Goal: Transaction & Acquisition: Purchase product/service

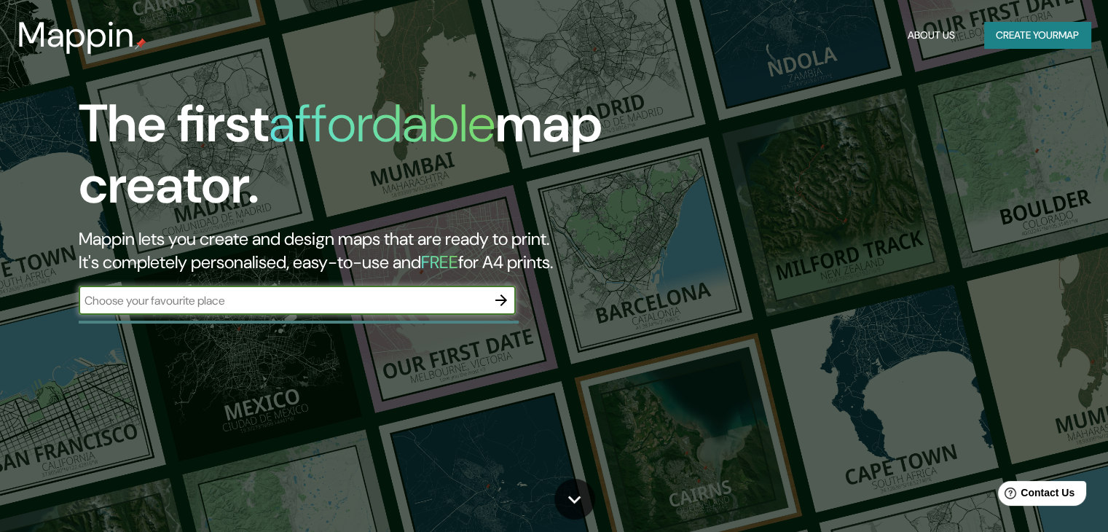
click at [206, 307] on input "text" at bounding box center [283, 300] width 408 height 17
type input "7C77B9"
drag, startPoint x: 137, startPoint y: 300, endPoint x: 33, endPoint y: 283, distance: 105.5
click at [33, 283] on div "The first affordable map creator. Mappin lets you create and design maps that a…" at bounding box center [355, 211] width 665 height 236
click at [233, 296] on input "text" at bounding box center [283, 300] width 408 height 17
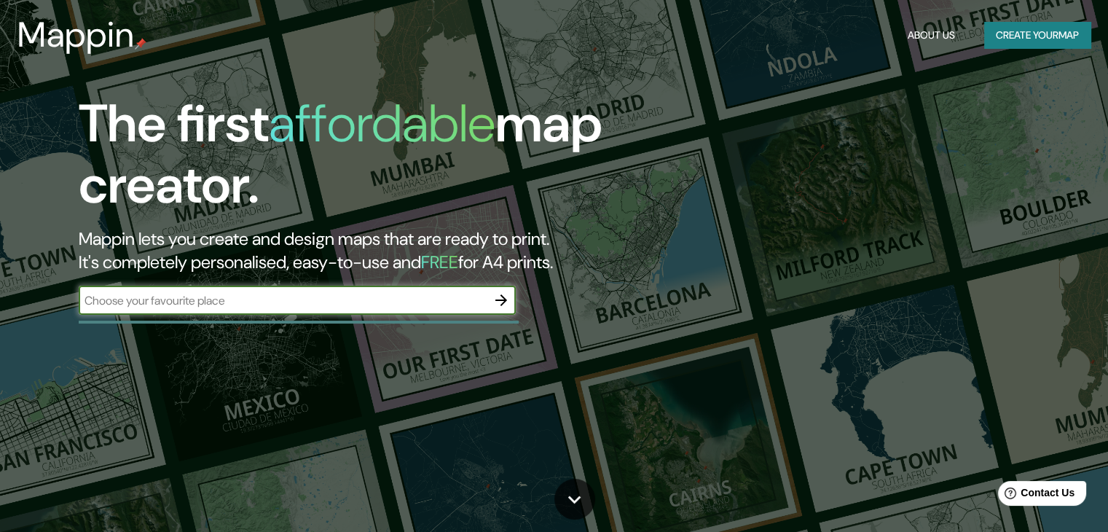
paste input "Cda. Viñedos, Santa [PERSON_NAME] Tepetlapa, [GEOGRAPHIC_DATA], [GEOGRAPHIC_DAT…"
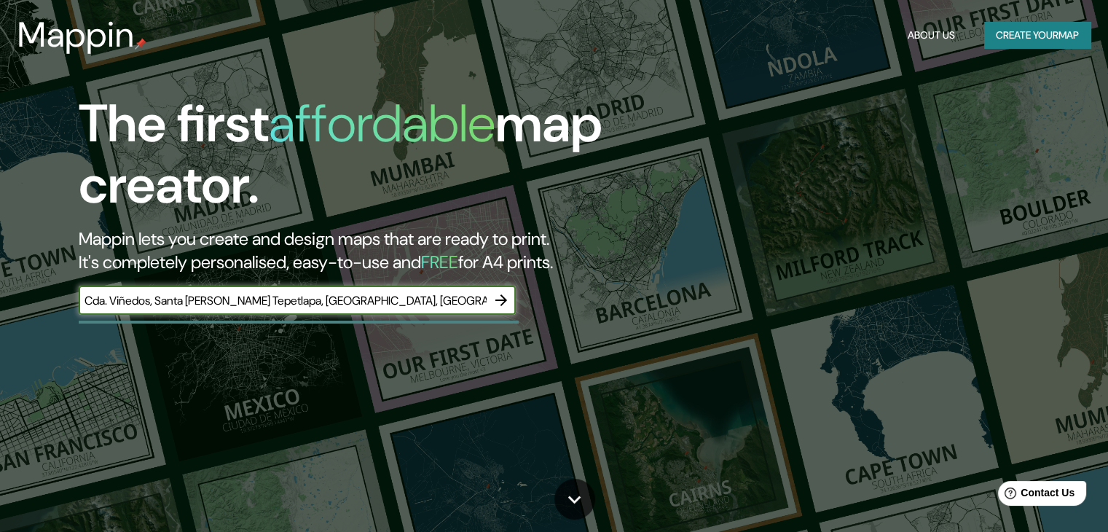
scroll to position [0, 42]
type input "Cda. Viñedos, Santa [PERSON_NAME] Tepetlapa, [GEOGRAPHIC_DATA], [GEOGRAPHIC_DAT…"
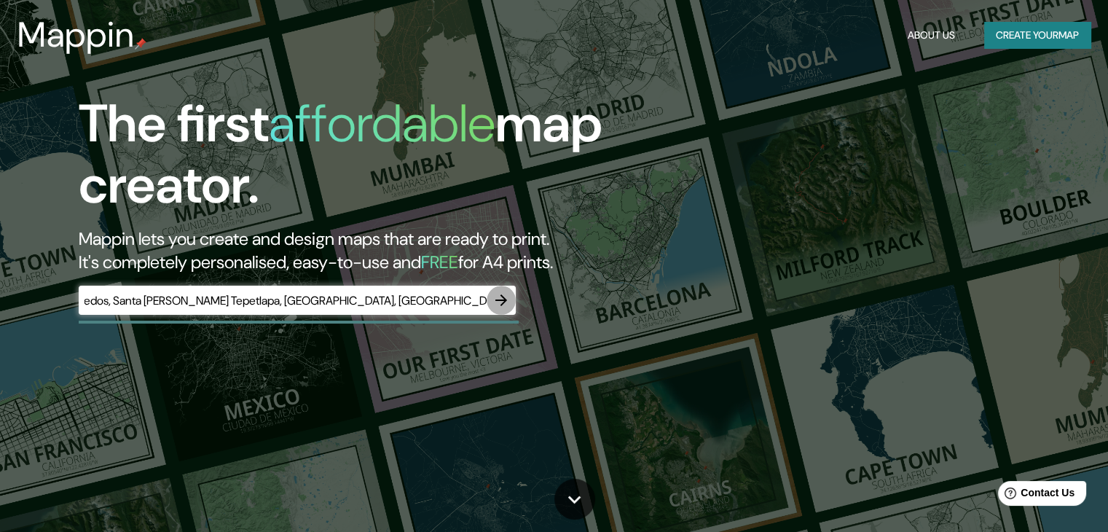
scroll to position [0, 0]
click at [504, 297] on icon "button" at bounding box center [500, 299] width 17 height 17
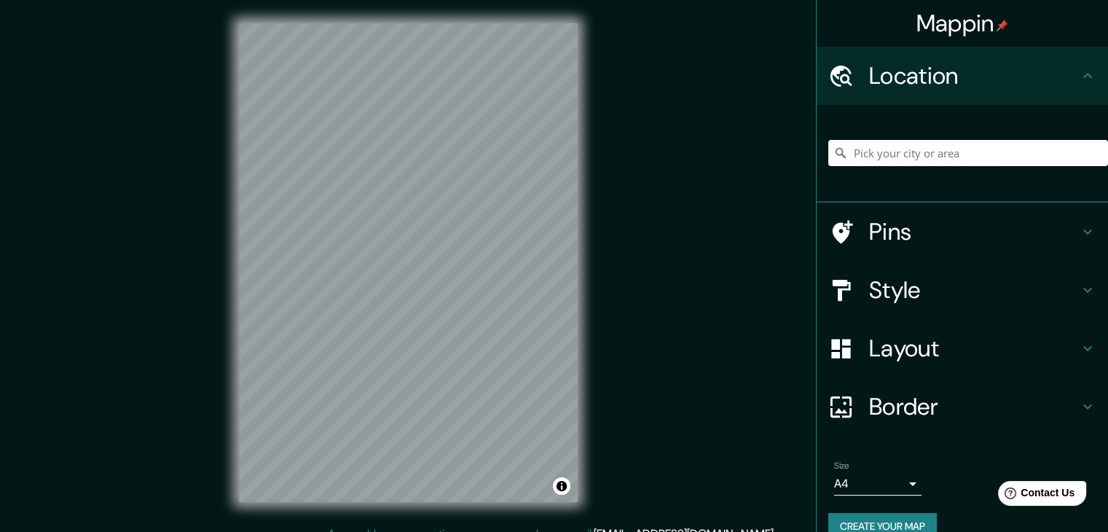
click at [896, 148] on input "Pick your city or area" at bounding box center [968, 153] width 280 height 26
paste input "Cda. Viñedos, Santa [PERSON_NAME] Tepetlapa, [GEOGRAPHIC_DATA], [GEOGRAPHIC_DAT…"
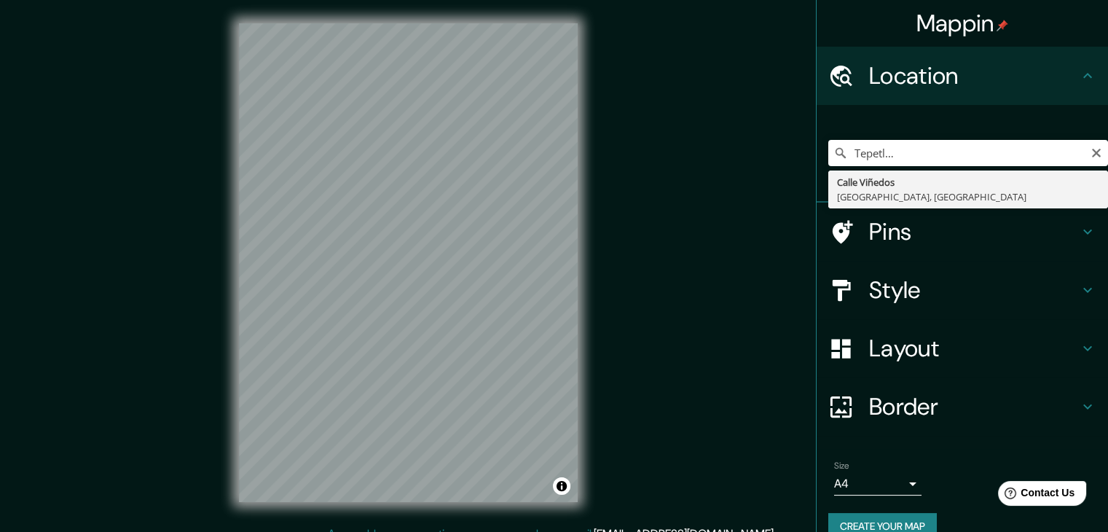
type input "[GEOGRAPHIC_DATA], [GEOGRAPHIC_DATA], [GEOGRAPHIC_DATA]"
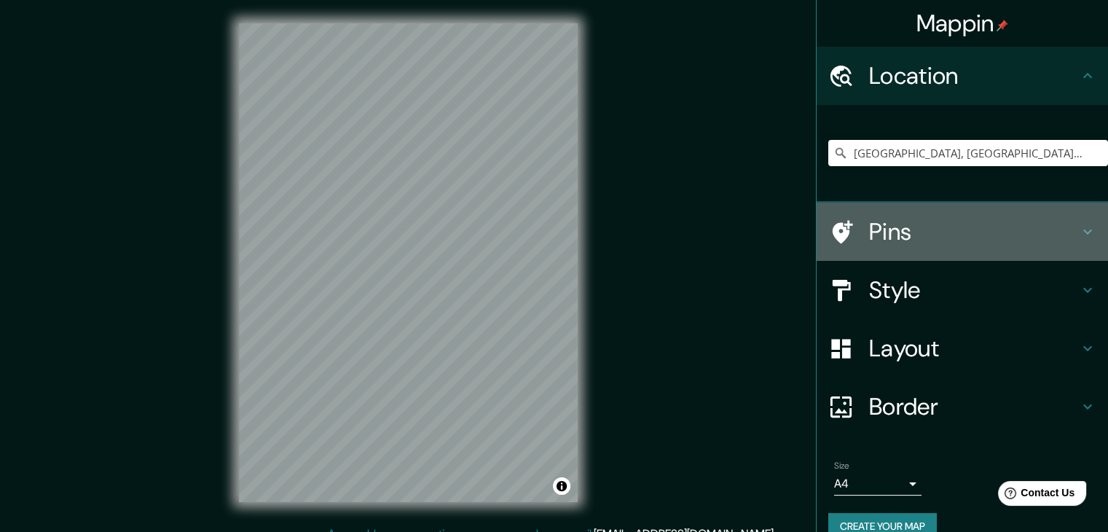
click at [917, 228] on h4 "Pins" at bounding box center [974, 231] width 210 height 29
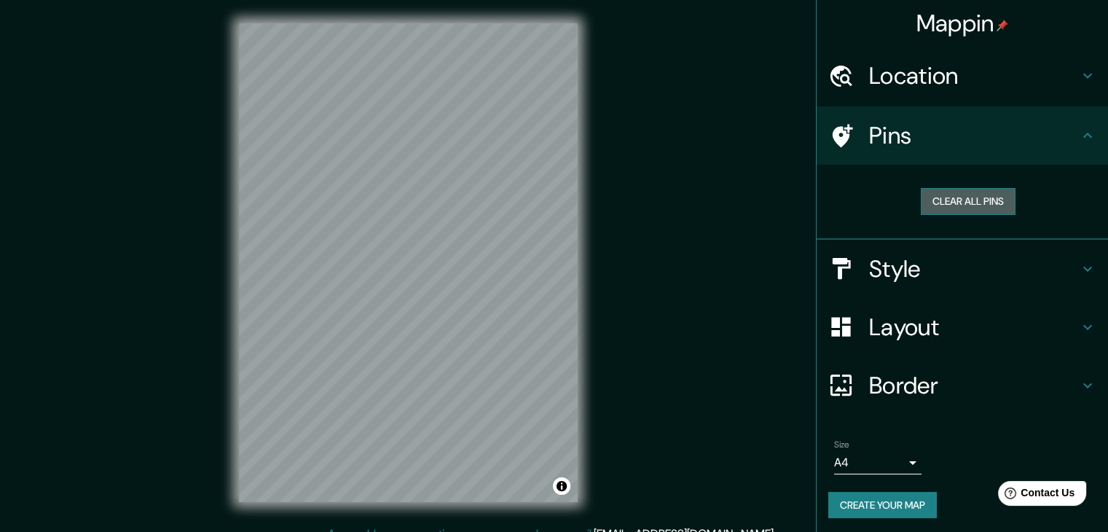
click at [942, 194] on button "Clear all pins" at bounding box center [968, 201] width 95 height 27
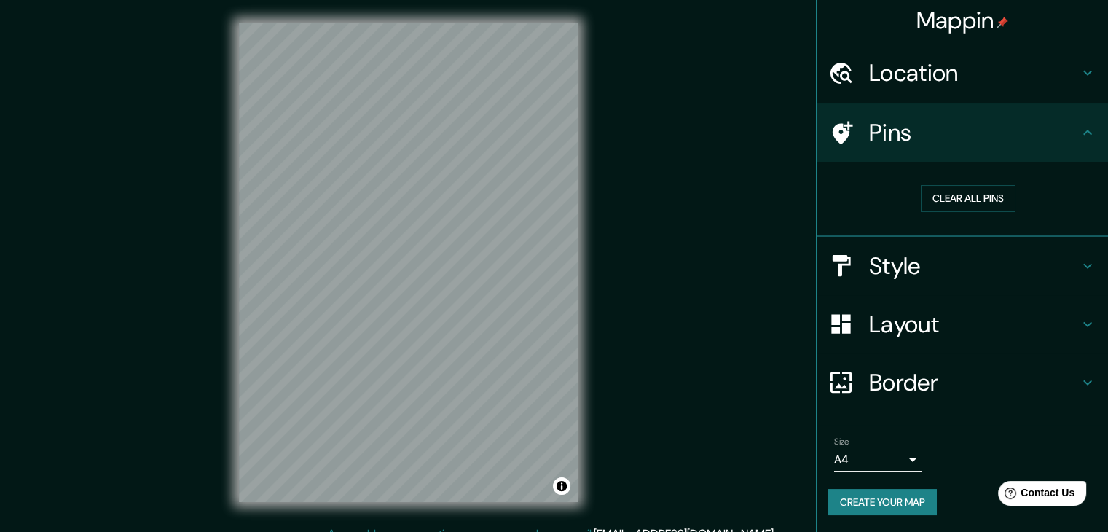
click at [926, 263] on h4 "Style" at bounding box center [974, 265] width 210 height 29
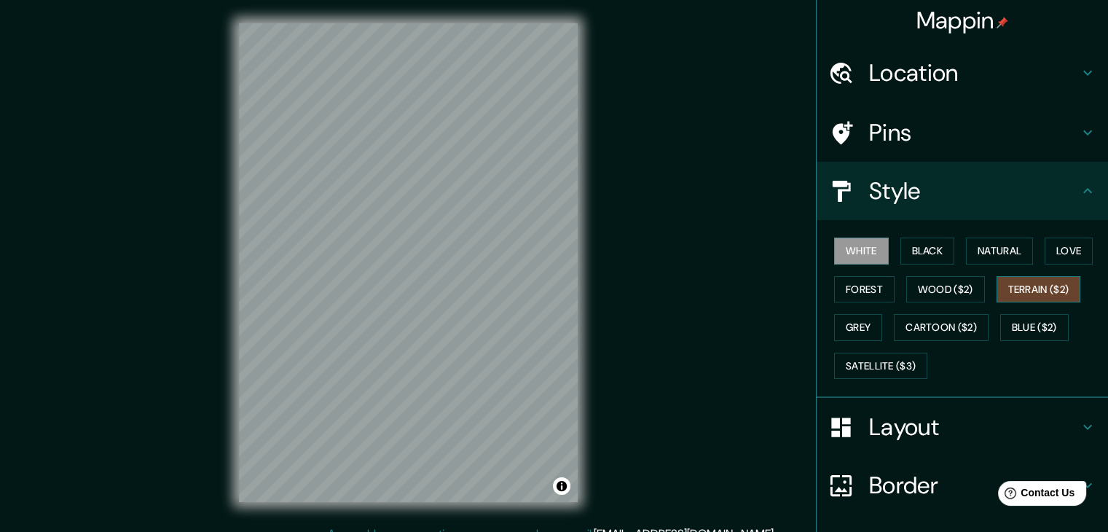
click at [1010, 297] on button "Terrain ($2)" at bounding box center [1038, 289] width 84 height 27
click at [993, 258] on button "Natural" at bounding box center [999, 250] width 67 height 27
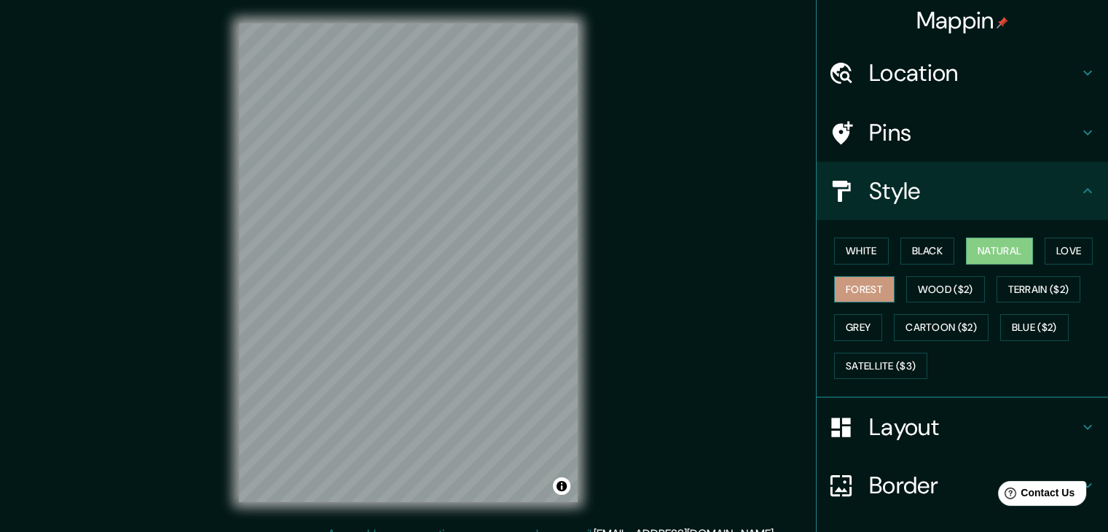
click at [877, 291] on button "Forest" at bounding box center [864, 289] width 60 height 27
click at [934, 250] on button "Black" at bounding box center [927, 250] width 55 height 27
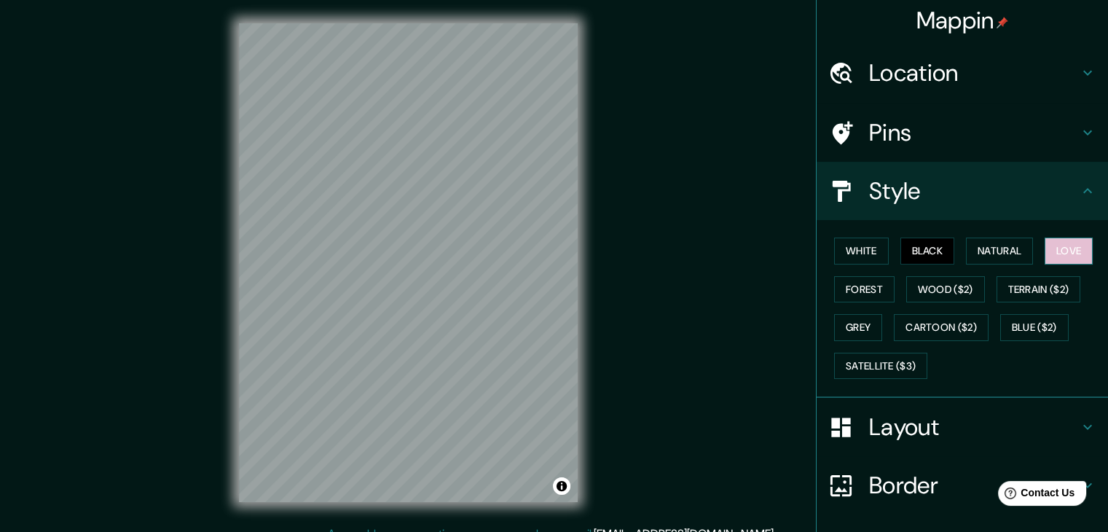
click at [1047, 250] on button "Love" at bounding box center [1068, 250] width 48 height 27
click at [869, 252] on button "White" at bounding box center [861, 250] width 55 height 27
click at [912, 254] on button "Black" at bounding box center [927, 250] width 55 height 27
click at [865, 283] on button "Forest" at bounding box center [864, 289] width 60 height 27
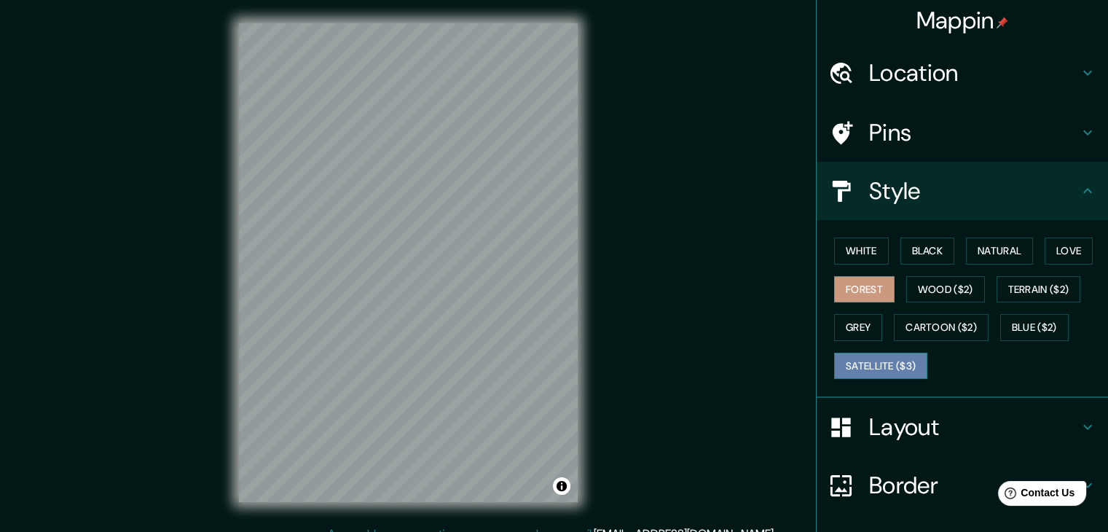
click at [865, 356] on button "Satellite ($3)" at bounding box center [880, 366] width 93 height 27
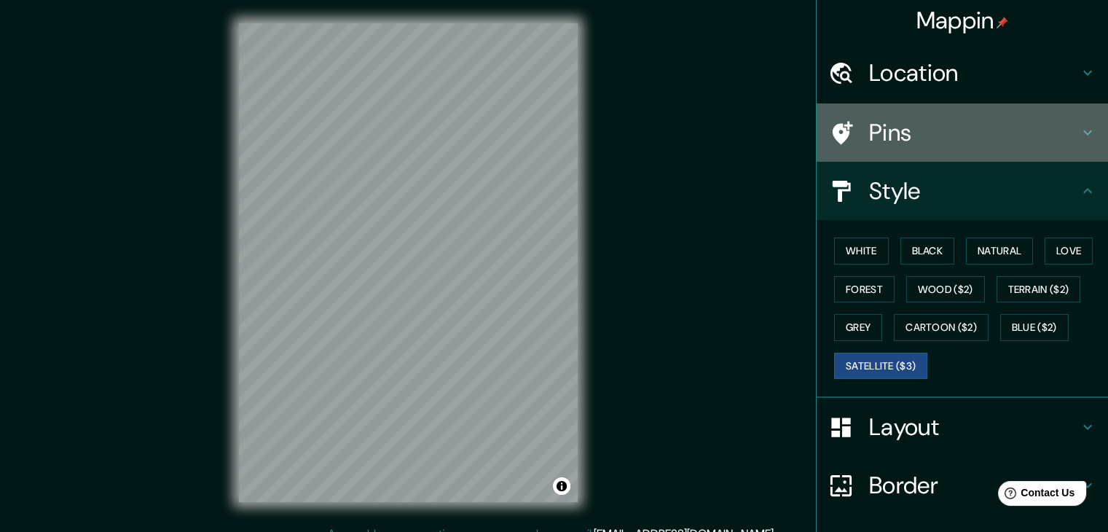
click at [869, 132] on h4 "Pins" at bounding box center [974, 132] width 210 height 29
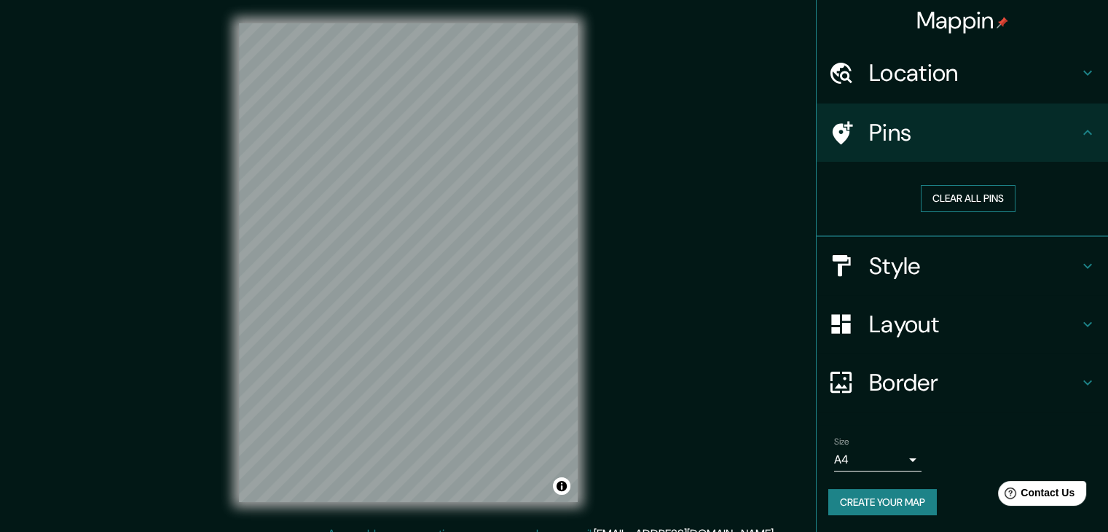
click at [975, 204] on button "Clear all pins" at bounding box center [968, 198] width 95 height 27
click at [940, 199] on button "Clear all pins" at bounding box center [968, 198] width 95 height 27
click at [883, 269] on h4 "Style" at bounding box center [974, 265] width 210 height 29
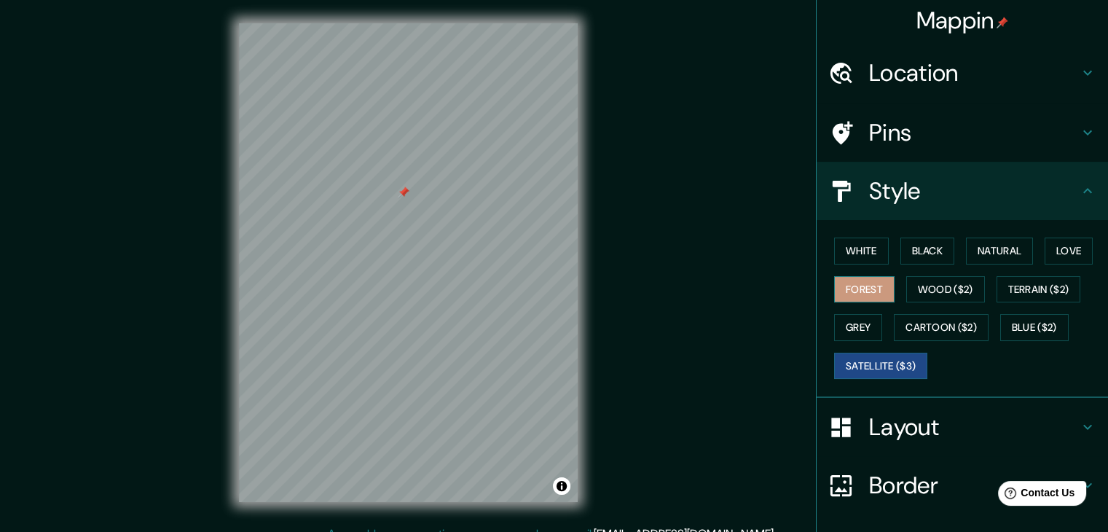
click at [862, 294] on button "Forest" at bounding box center [864, 289] width 60 height 27
click at [865, 326] on button "Grey" at bounding box center [858, 327] width 48 height 27
click at [859, 295] on button "Forest" at bounding box center [864, 289] width 60 height 27
click at [977, 258] on button "Natural" at bounding box center [999, 250] width 67 height 27
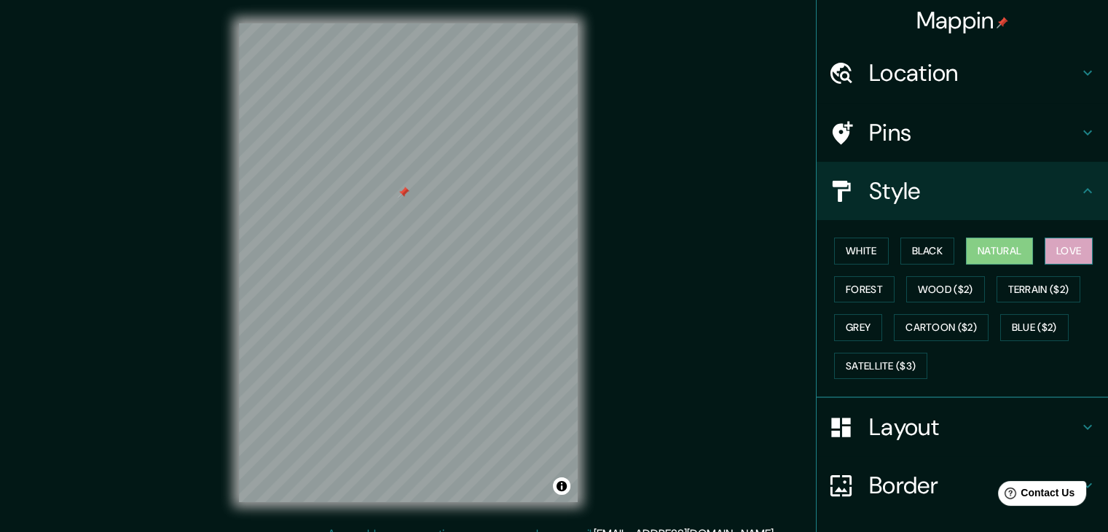
click at [1054, 251] on button "Love" at bounding box center [1068, 250] width 48 height 27
click at [921, 251] on button "Black" at bounding box center [927, 250] width 55 height 27
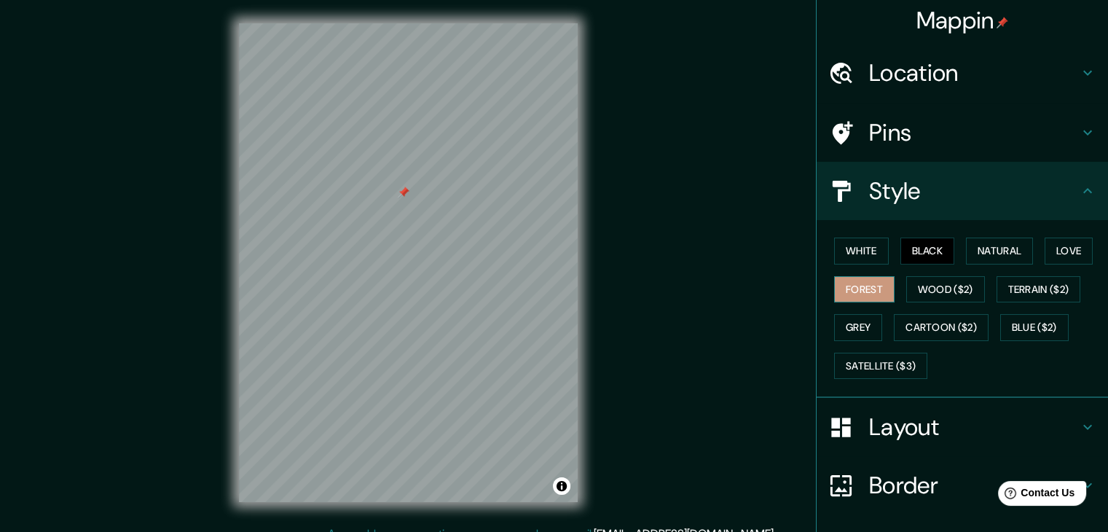
click at [844, 283] on button "Forest" at bounding box center [864, 289] width 60 height 27
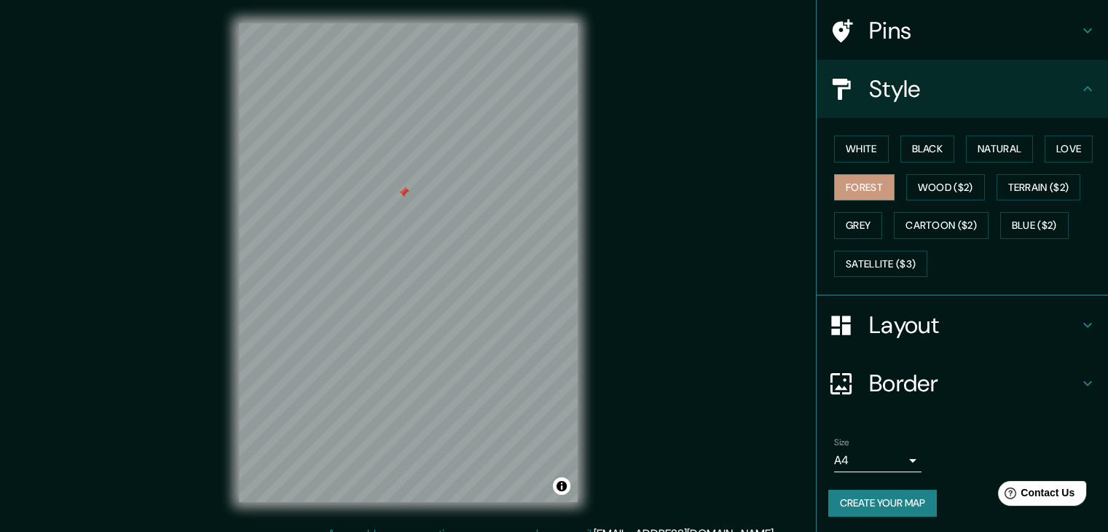
click at [953, 330] on h4 "Layout" at bounding box center [974, 324] width 210 height 29
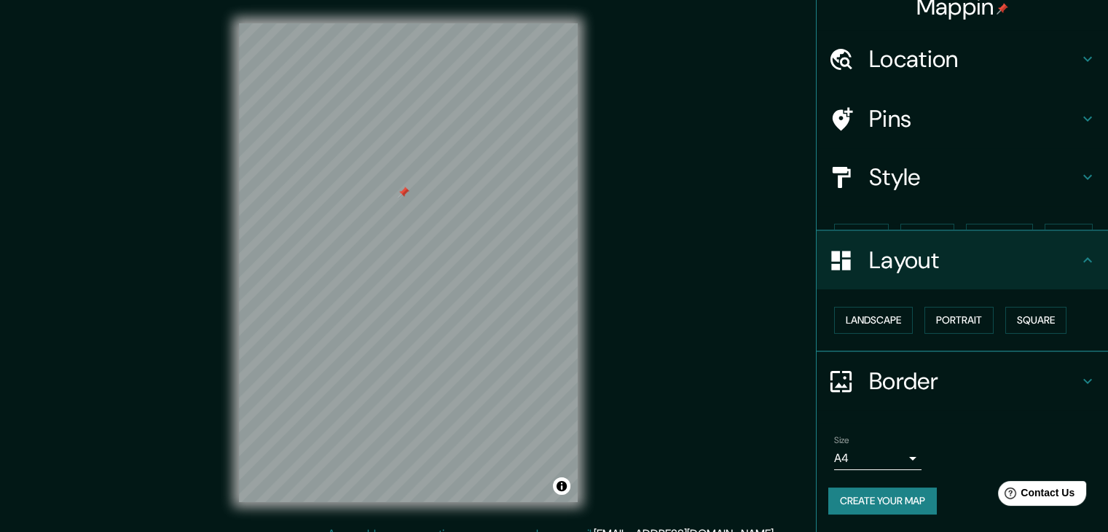
scroll to position [0, 0]
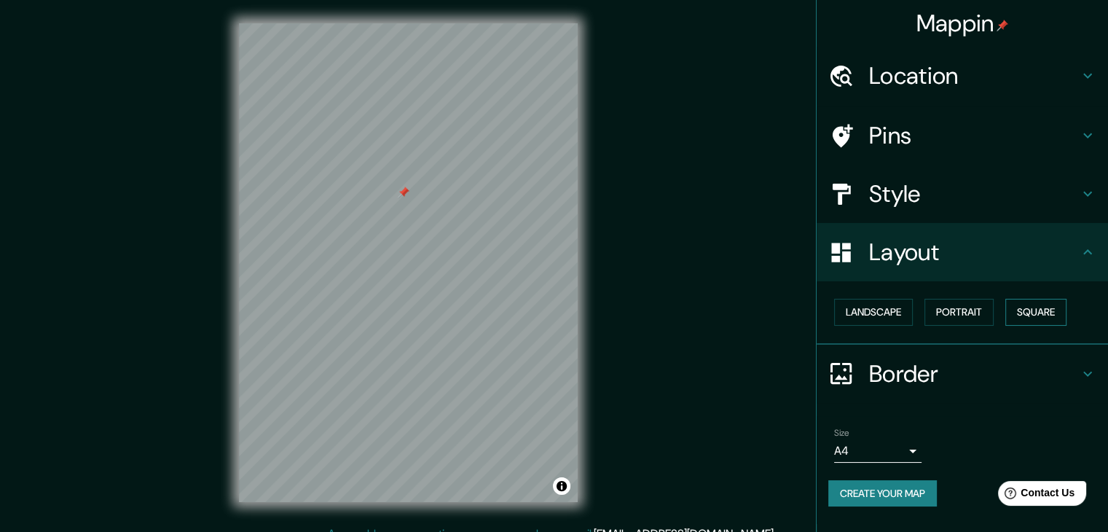
click at [1060, 312] on button "Square" at bounding box center [1035, 312] width 61 height 27
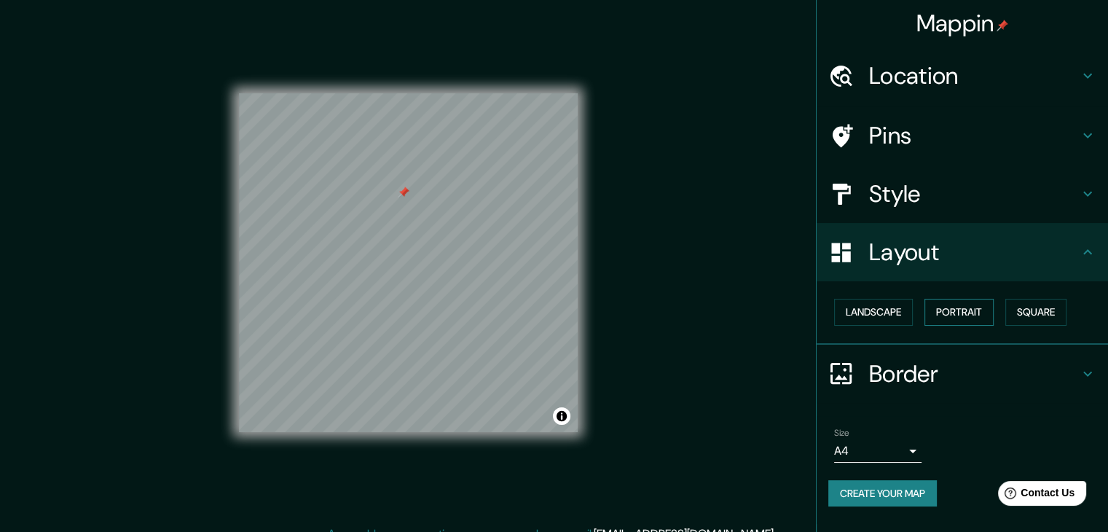
click at [948, 304] on button "Portrait" at bounding box center [958, 312] width 69 height 27
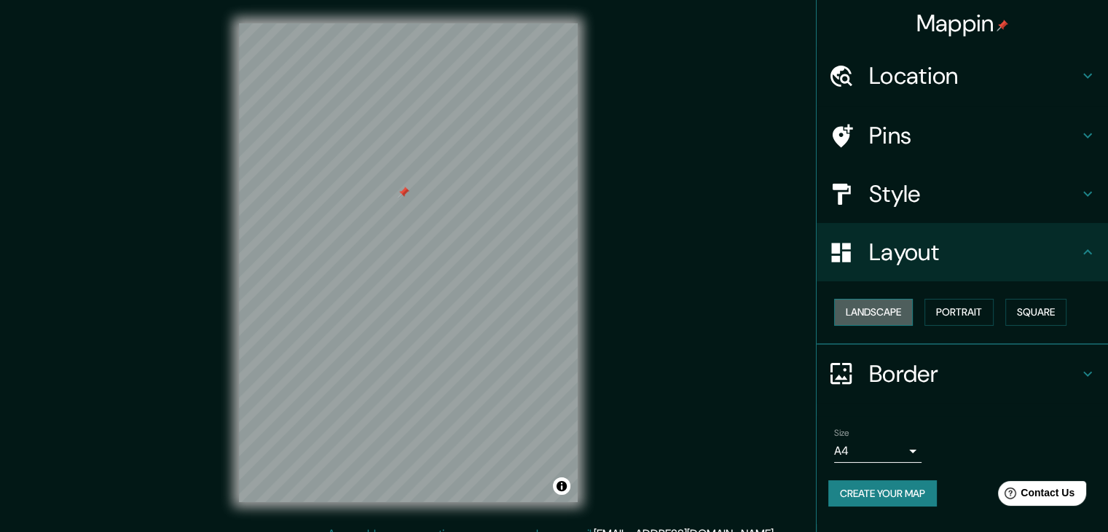
click at [900, 314] on button "Landscape" at bounding box center [873, 312] width 79 height 27
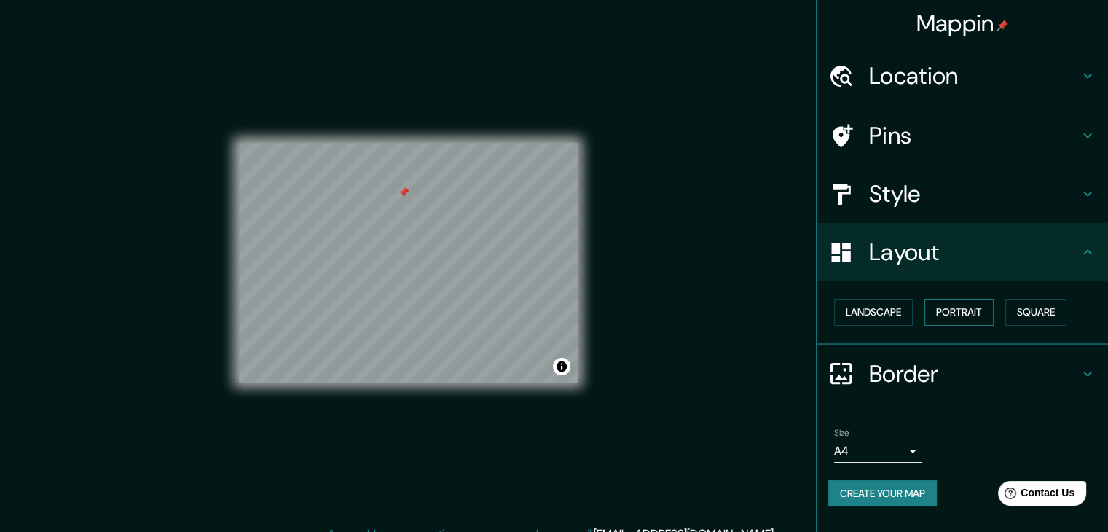
click at [979, 312] on button "Portrait" at bounding box center [958, 312] width 69 height 27
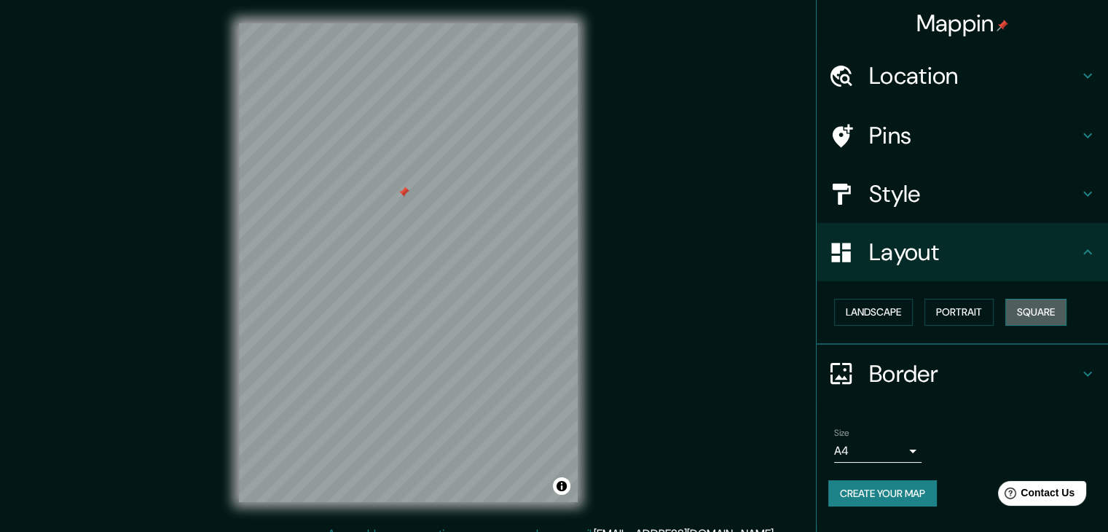
click at [1023, 313] on button "Square" at bounding box center [1035, 312] width 61 height 27
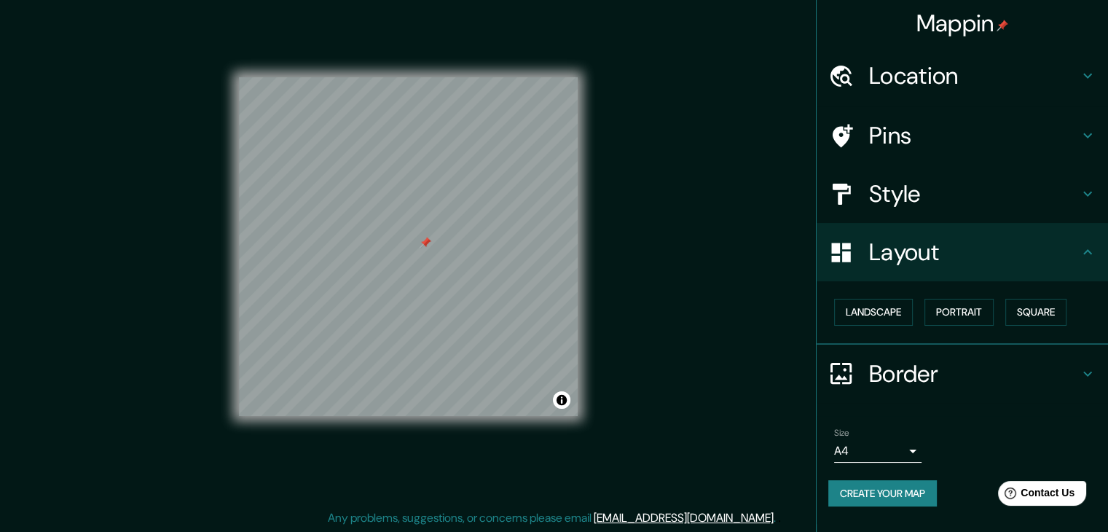
scroll to position [17, 0]
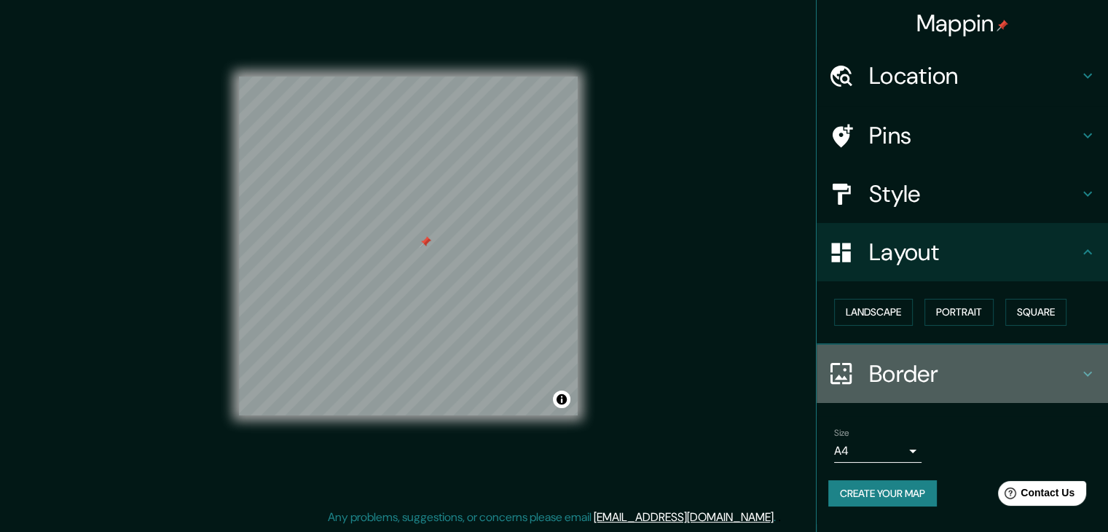
click at [894, 377] on h4 "Border" at bounding box center [974, 373] width 210 height 29
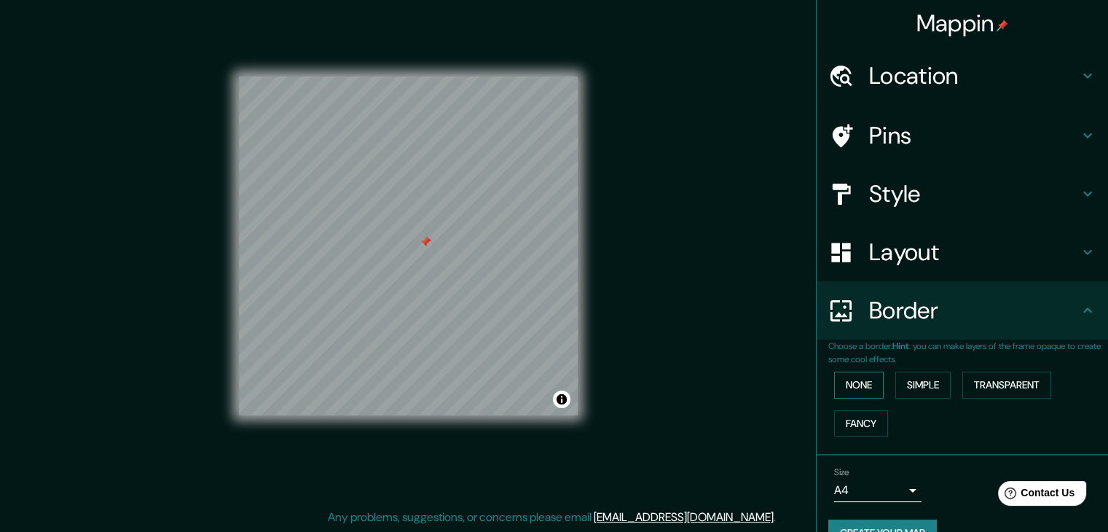
click at [854, 385] on button "None" at bounding box center [859, 384] width 50 height 27
click at [895, 379] on button "Simple" at bounding box center [922, 384] width 55 height 27
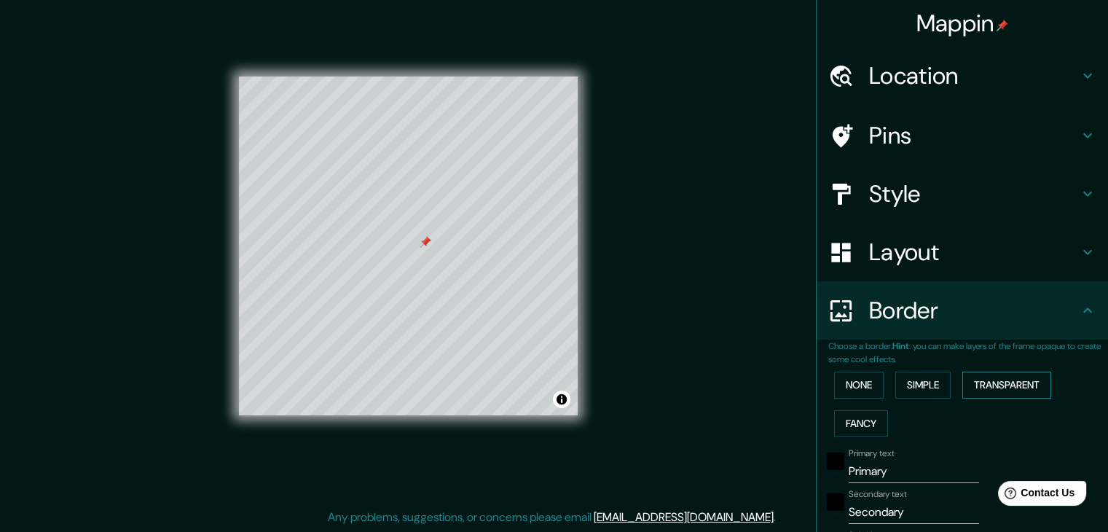
click at [967, 388] on button "Transparent" at bounding box center [1006, 384] width 89 height 27
click at [862, 390] on button "None" at bounding box center [859, 384] width 50 height 27
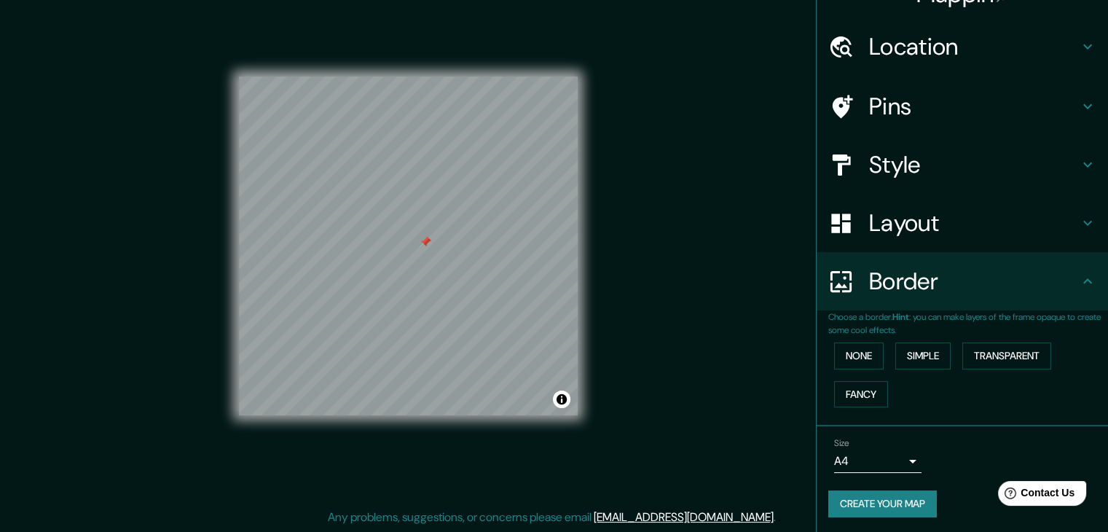
scroll to position [31, 0]
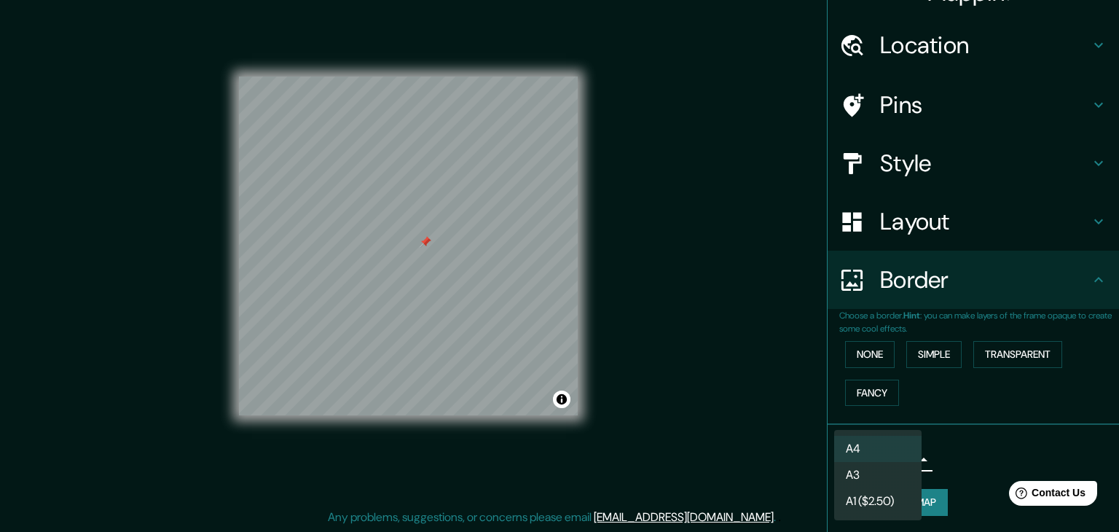
click at [894, 464] on body "Mappin Location [GEOGRAPHIC_DATA], [GEOGRAPHIC_DATA], [GEOGRAPHIC_DATA] Pins St…" at bounding box center [559, 249] width 1119 height 532
click at [956, 458] on div at bounding box center [559, 266] width 1119 height 532
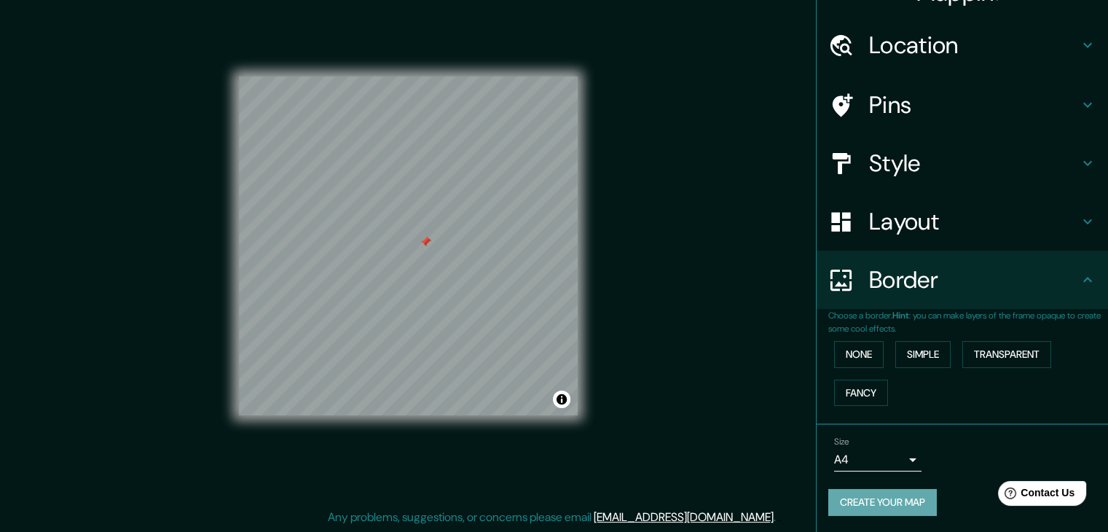
click at [913, 500] on button "Create your map" at bounding box center [882, 502] width 109 height 27
drag, startPoint x: 422, startPoint y: 240, endPoint x: 413, endPoint y: 239, distance: 9.5
click at [413, 239] on div at bounding box center [416, 241] width 12 height 12
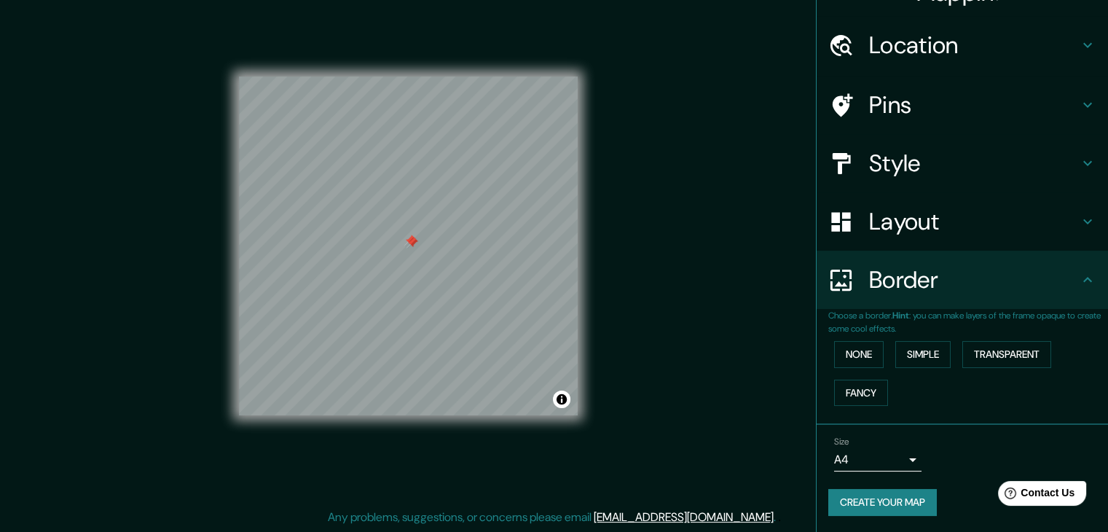
click at [1046, 166] on h4 "Style" at bounding box center [974, 163] width 210 height 29
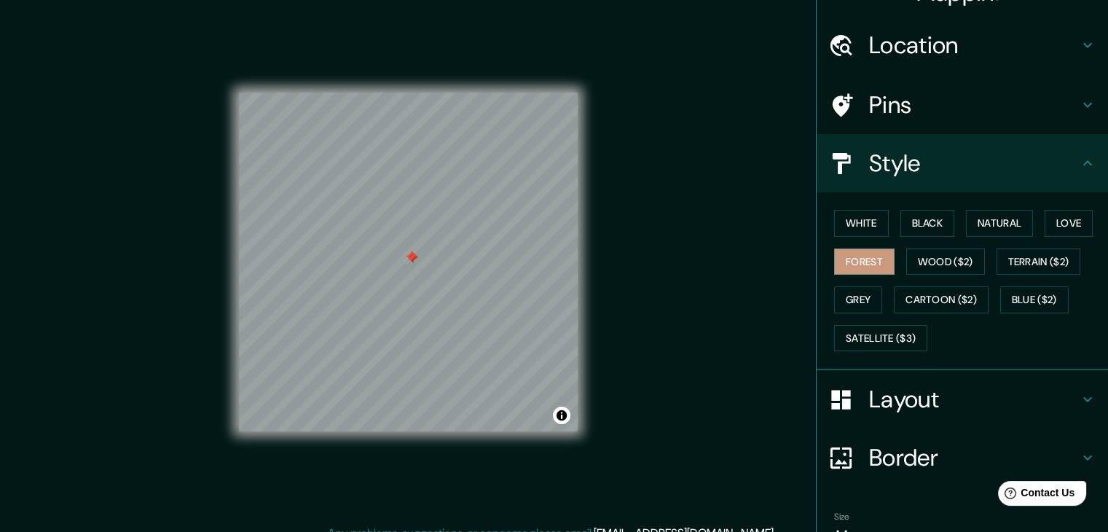
scroll to position [0, 0]
